Goal: Task Accomplishment & Management: Manage account settings

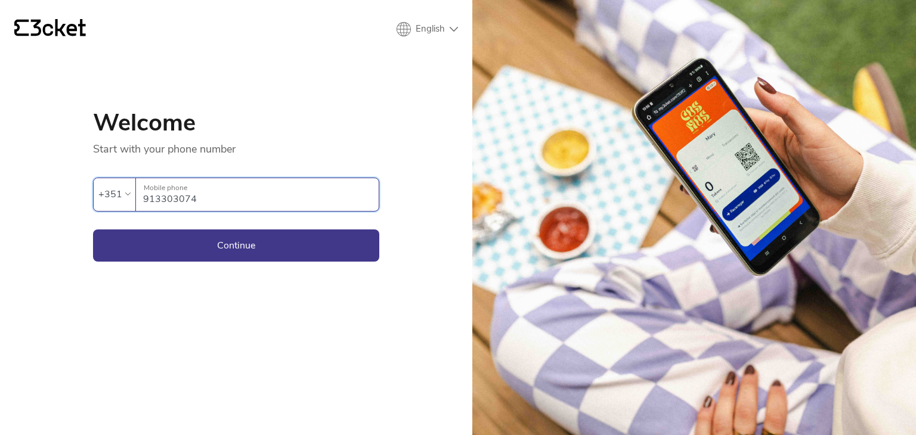
type input "913303074"
click at [93, 230] on button "Continue" at bounding box center [236, 246] width 286 height 32
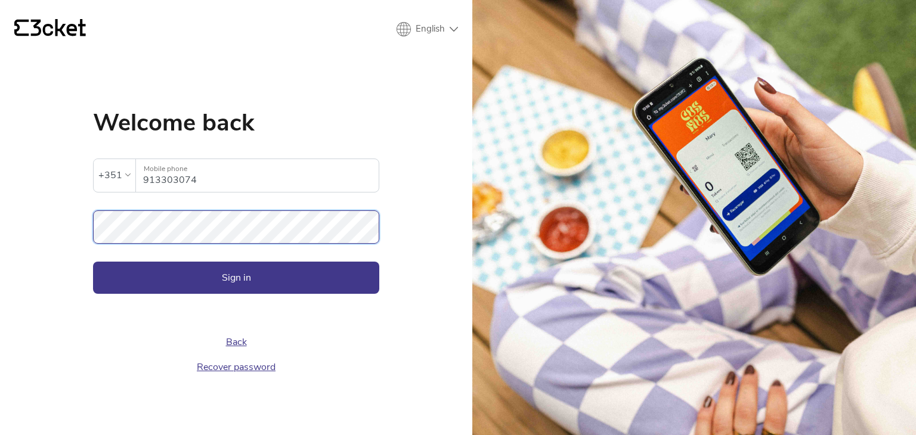
click at [93, 262] on button "Sign in" at bounding box center [236, 278] width 286 height 32
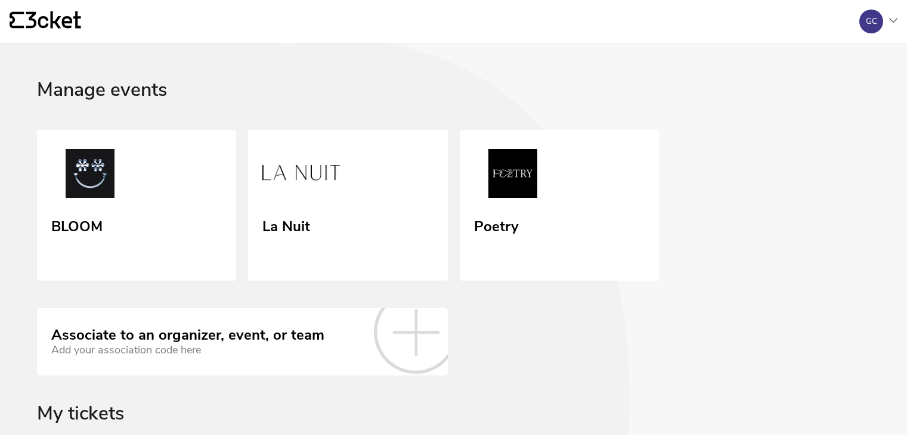
click at [274, 230] on div "La Nuit" at bounding box center [286, 224] width 48 height 21
